Goal: Transaction & Acquisition: Book appointment/travel/reservation

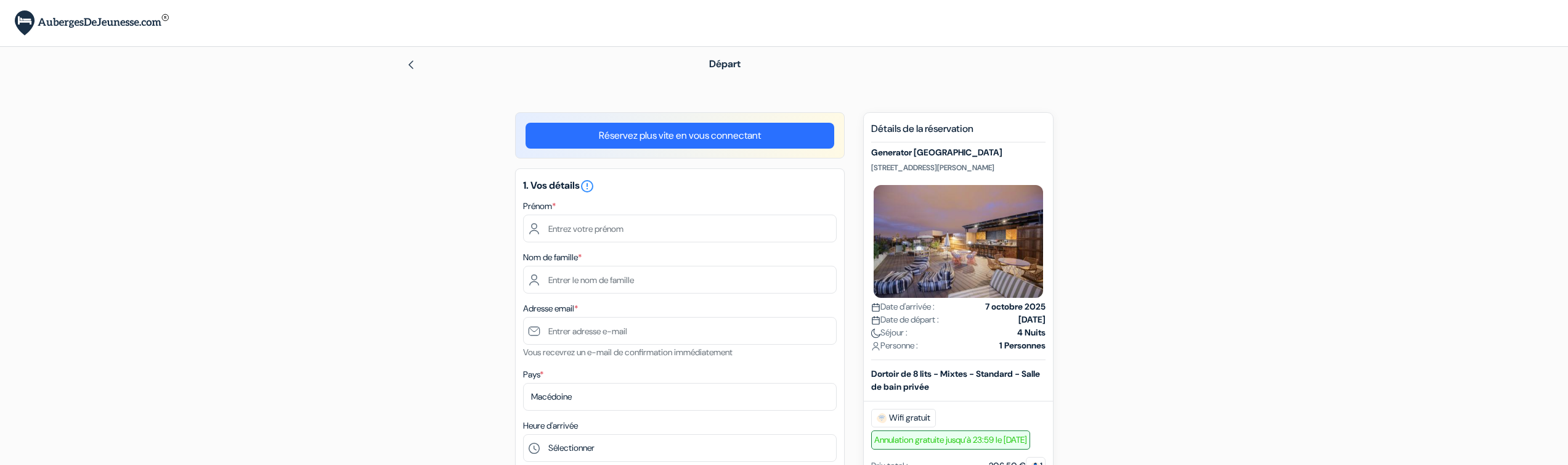
scroll to position [684, 0]
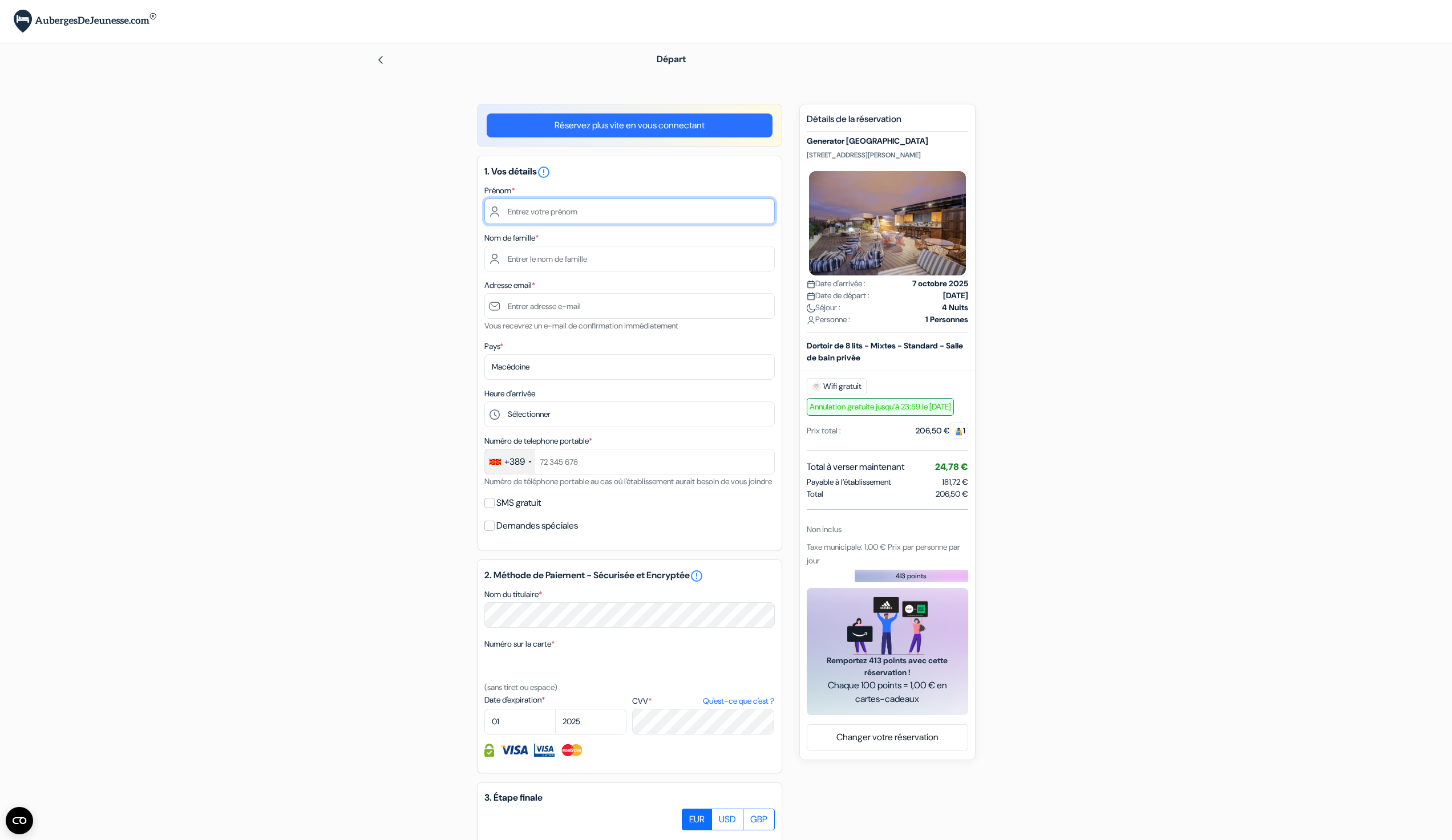
click at [602, 212] on input "text" at bounding box center [629, 211] width 290 height 26
type input "Filip"
type input "Petrusev"
type input "philipp@dorms.com"
click at [388, 523] on div "add_box Generator Paris Place du Colonel Fabien 13, Paris, France Détails de l'…" at bounding box center [726, 570] width 753 height 933
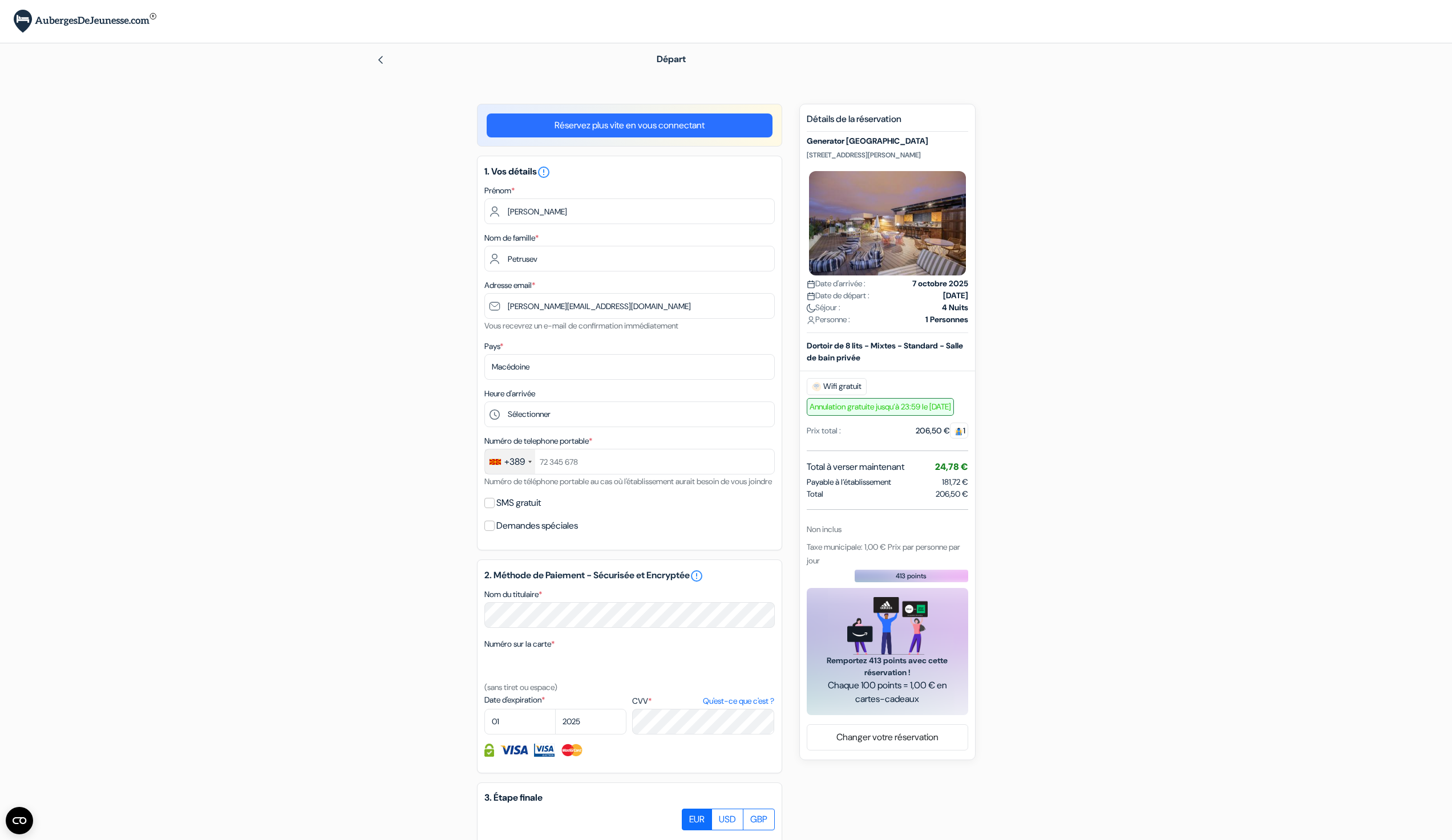
click at [287, 402] on form "Départ add_box Generator Paris Place du Colonel Fabien 13, Paris, France Détail…" at bounding box center [726, 526] width 1452 height 965
